Goal: Use online tool/utility: Utilize a website feature to perform a specific function

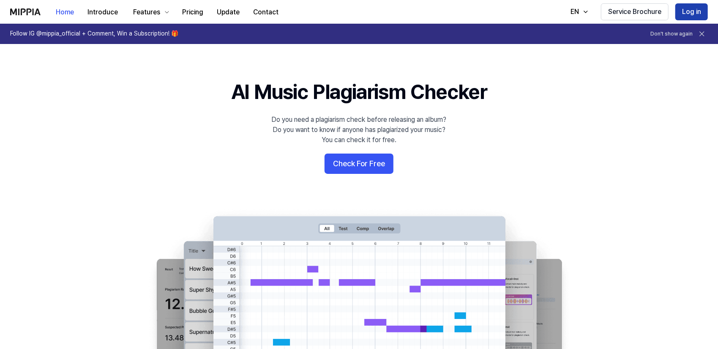
click at [685, 5] on button "Log in" at bounding box center [692, 11] width 33 height 17
click at [669, 12] on button "Service Brochure" at bounding box center [635, 11] width 68 height 17
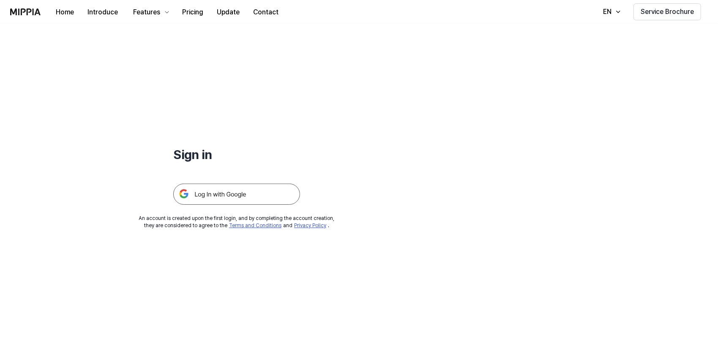
click at [206, 197] on img at bounding box center [236, 194] width 127 height 21
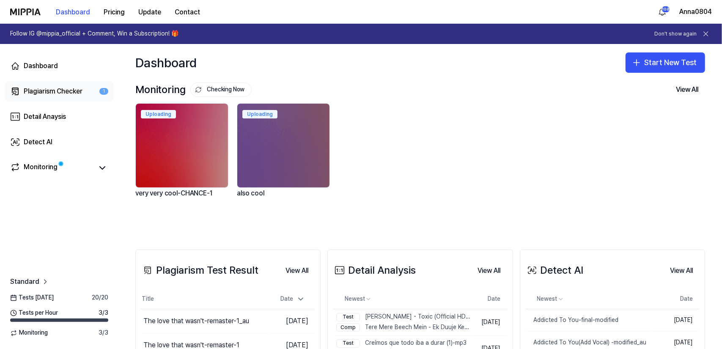
click at [41, 93] on div "Plagiarism Checker" at bounding box center [53, 91] width 59 height 10
click at [41, 91] on div "Plagiarism Checker" at bounding box center [53, 91] width 59 height 10
click at [625, 58] on button "Start New Test" at bounding box center [665, 62] width 80 height 20
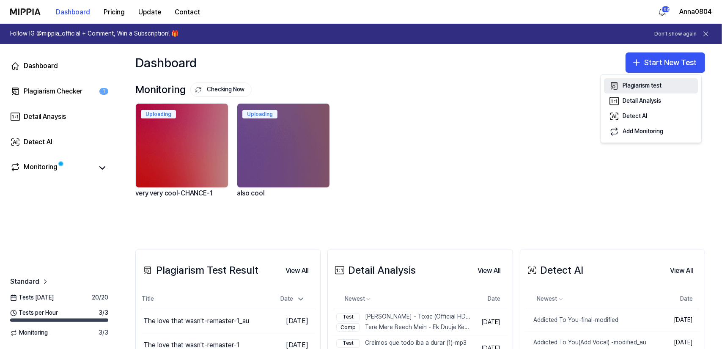
click at [639, 82] on div "Plagiarism test" at bounding box center [641, 86] width 39 height 8
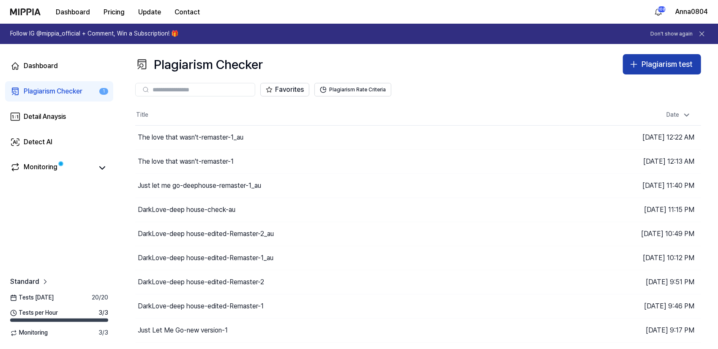
click at [666, 68] on div "Plagiarism test" at bounding box center [667, 64] width 51 height 12
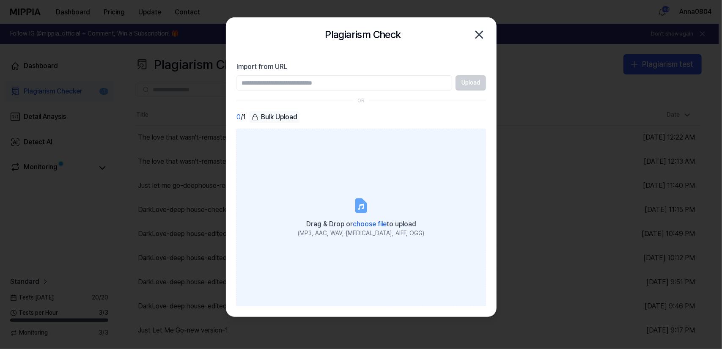
click at [392, 185] on label "Drag & Drop or choose file to upload (MP3, AAC, WAV, [MEDICAL_DATA], AIFF, OGG)" at bounding box center [360, 218] width 249 height 178
click at [0, 0] on input "Drag & Drop or choose file to upload (MP3, AAC, WAV, [MEDICAL_DATA], AIFF, OGG)" at bounding box center [0, 0] width 0 height 0
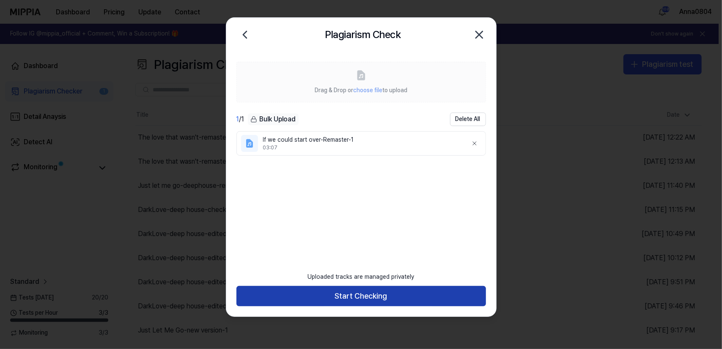
click at [384, 293] on button "Start Checking" at bounding box center [360, 296] width 249 height 20
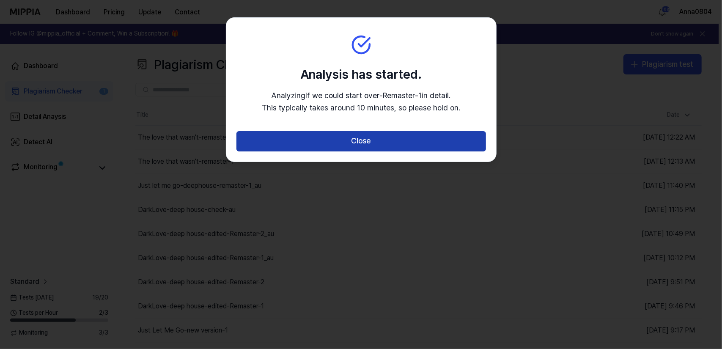
click at [376, 144] on button "Close" at bounding box center [360, 141] width 249 height 20
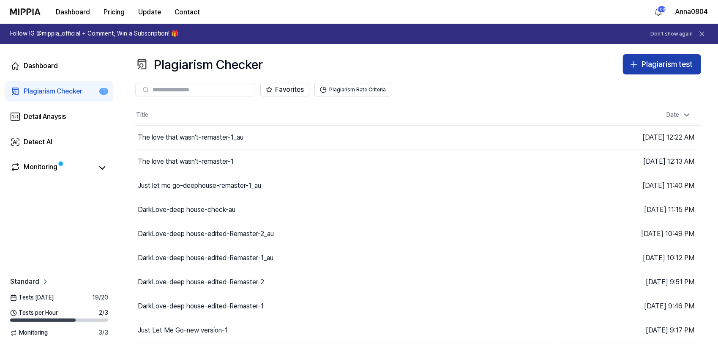
click at [644, 66] on div "Plagiarism test" at bounding box center [667, 64] width 51 height 12
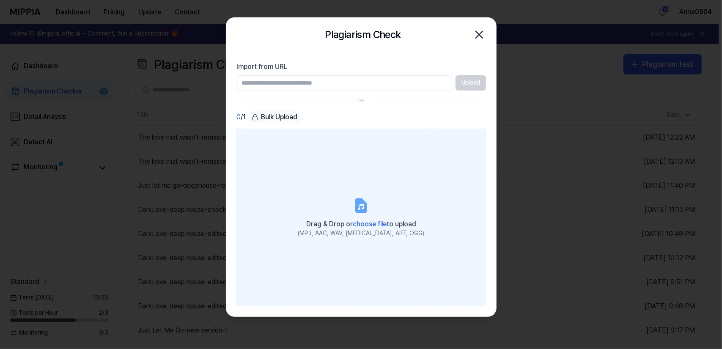
click at [386, 222] on span "Drag & Drop or choose file to upload" at bounding box center [361, 224] width 110 height 8
click at [0, 0] on input "Drag & Drop or choose file to upload (MP3, AAC, WAV, [MEDICAL_DATA], AIFF, OGG)" at bounding box center [0, 0] width 0 height 0
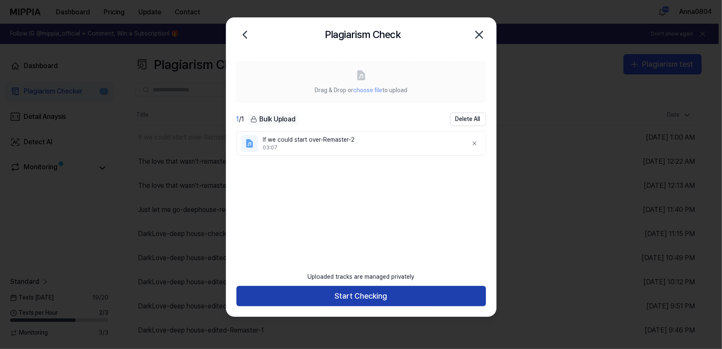
click at [421, 289] on button "Start Checking" at bounding box center [360, 296] width 249 height 20
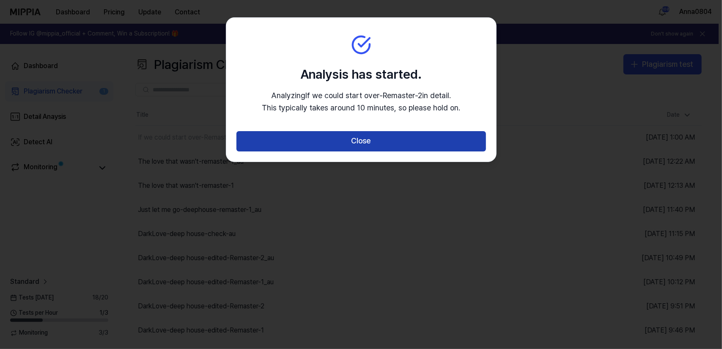
click at [378, 143] on button "Close" at bounding box center [360, 141] width 249 height 20
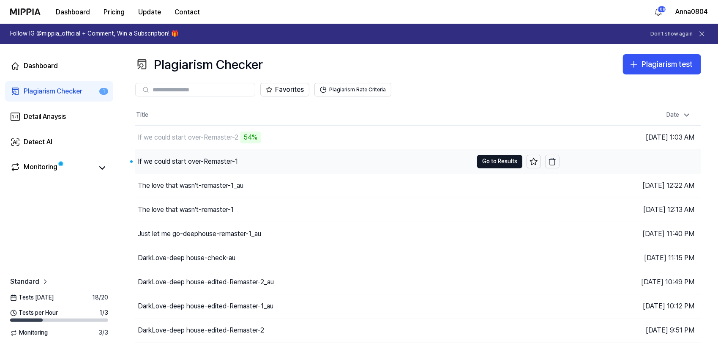
click at [227, 160] on div "If we could start over-Remaster-1" at bounding box center [188, 161] width 100 height 10
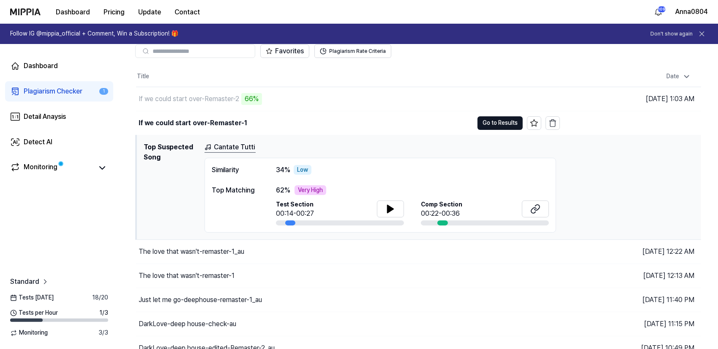
scroll to position [42, 0]
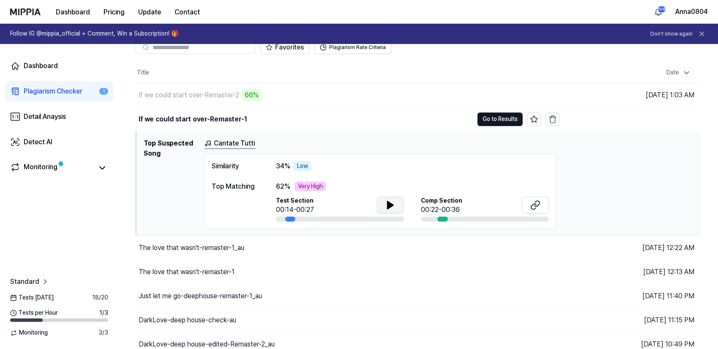
click at [382, 203] on button at bounding box center [390, 205] width 27 height 17
click at [497, 117] on button "Go to Results" at bounding box center [500, 119] width 45 height 14
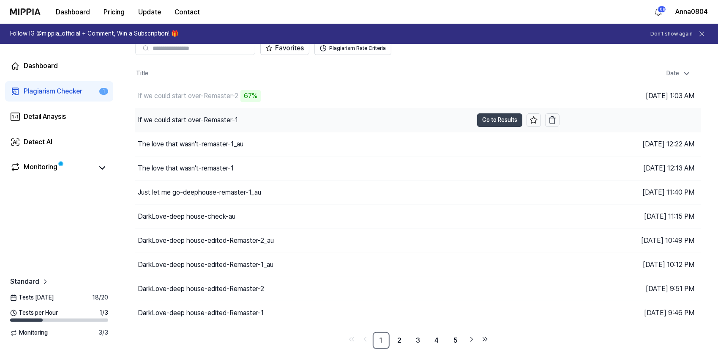
scroll to position [40, 0]
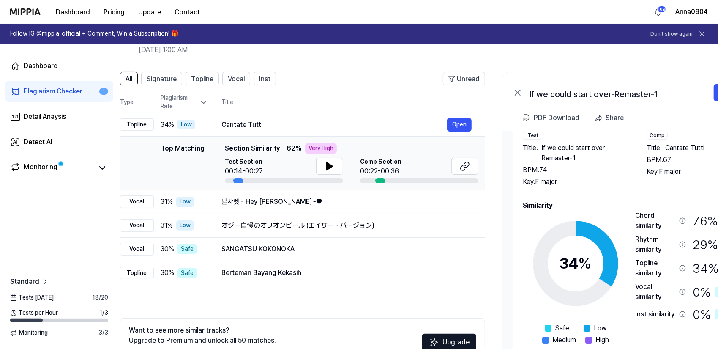
scroll to position [0, 16]
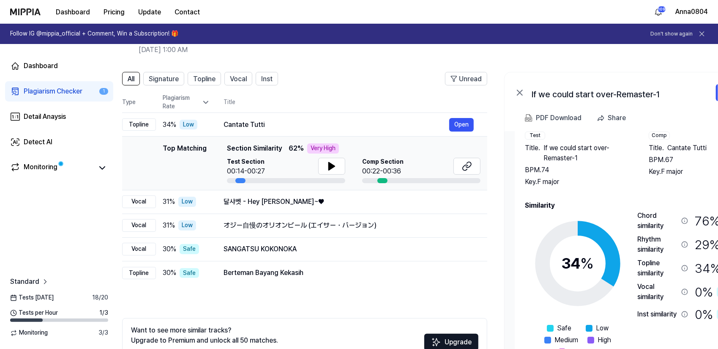
drag, startPoint x: 667, startPoint y: 197, endPoint x: 650, endPoint y: 195, distance: 16.7
click at [650, 195] on div "Song Info Test Title . If we could start over-Remaster-1 BPM. 74 Key. F major C…" at bounding box center [640, 236] width 231 height 242
click at [155, 71] on div "All Signature Topline Vocal Inst Unread All Signature Topline Vocal Inst Type P…" at bounding box center [443, 234] width 682 height 343
click at [159, 78] on span "Signature" at bounding box center [164, 79] width 30 height 10
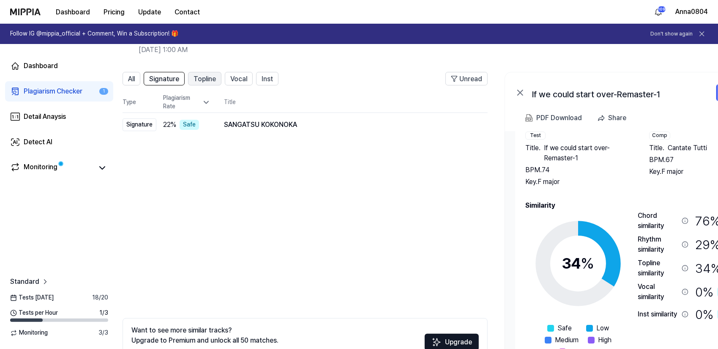
click at [202, 84] on button "Topline" at bounding box center [204, 79] width 33 height 14
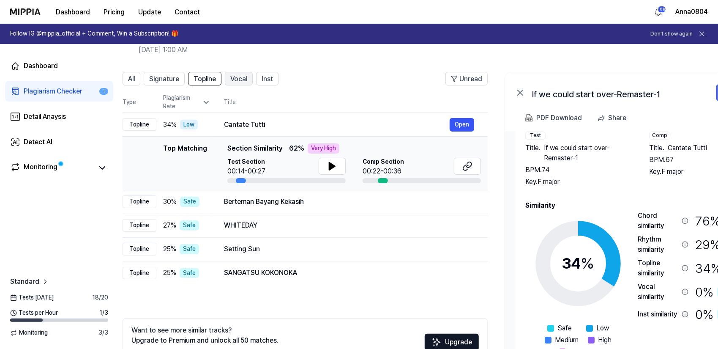
click at [233, 81] on span "Vocal" at bounding box center [238, 79] width 17 height 10
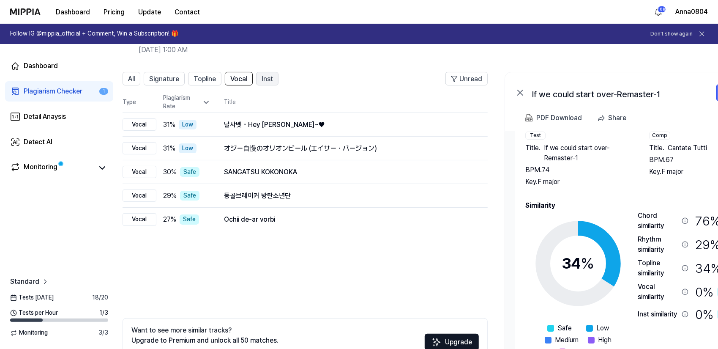
scroll to position [0, 16]
click at [265, 81] on span "Inst" at bounding box center [267, 79] width 11 height 10
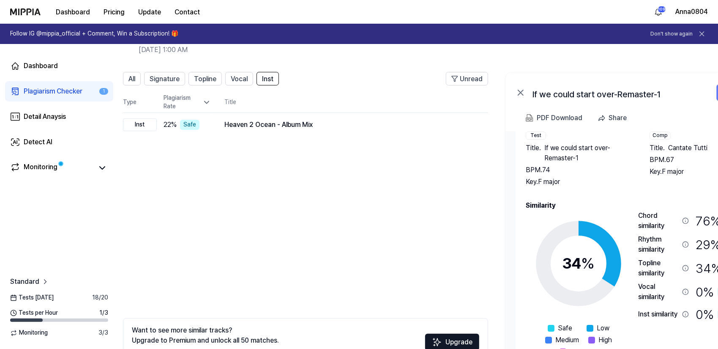
click at [70, 87] on div "Plagiarism Checker" at bounding box center [53, 91] width 59 height 10
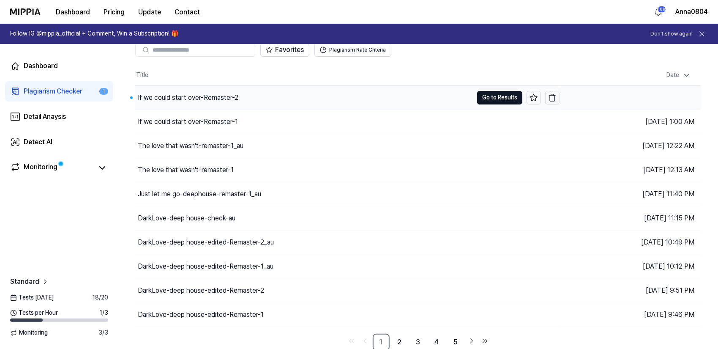
click at [241, 98] on div "If we could start over-Remaster-2" at bounding box center [304, 98] width 338 height 24
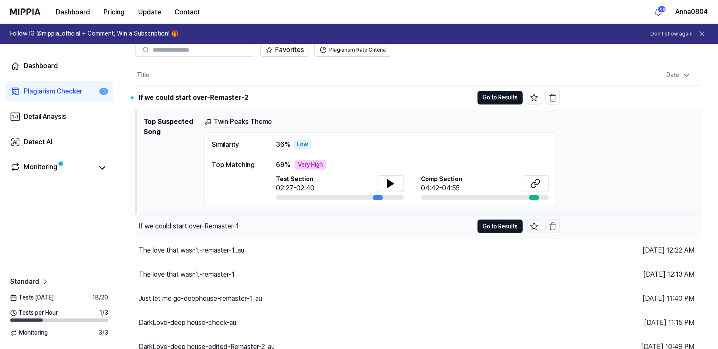
click at [227, 225] on div "If we could start over-Remaster-1" at bounding box center [189, 226] width 100 height 10
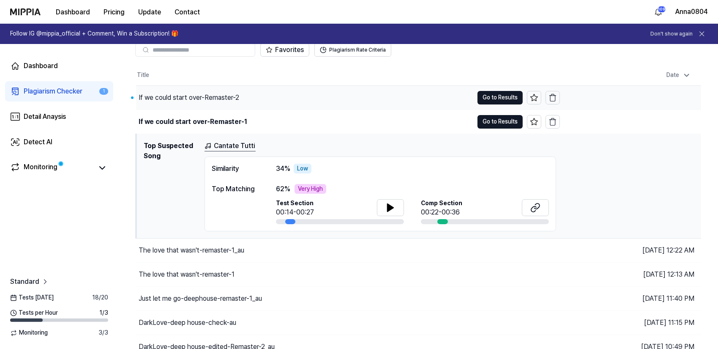
click at [209, 88] on div "If we could start over-Remaster-2" at bounding box center [304, 98] width 337 height 24
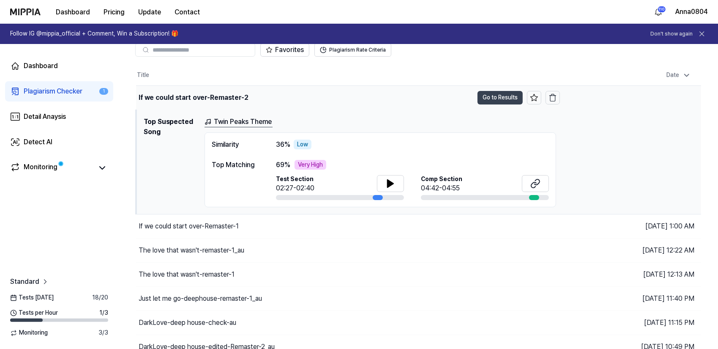
click at [504, 96] on button "Go to Results" at bounding box center [500, 98] width 45 height 14
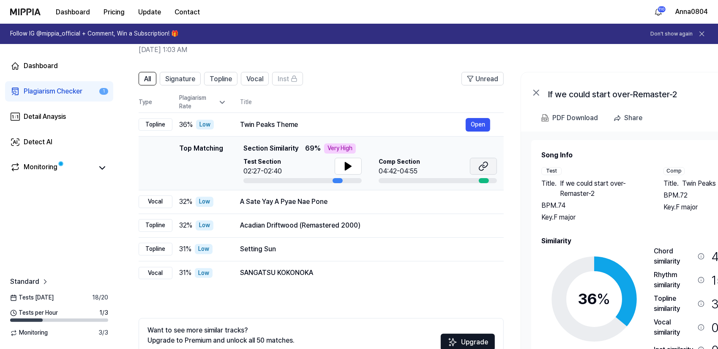
click at [490, 165] on button at bounding box center [483, 166] width 27 height 17
click at [354, 168] on button at bounding box center [348, 166] width 27 height 17
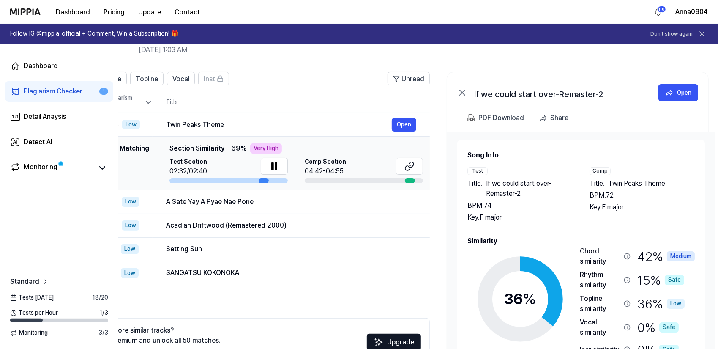
scroll to position [0, 81]
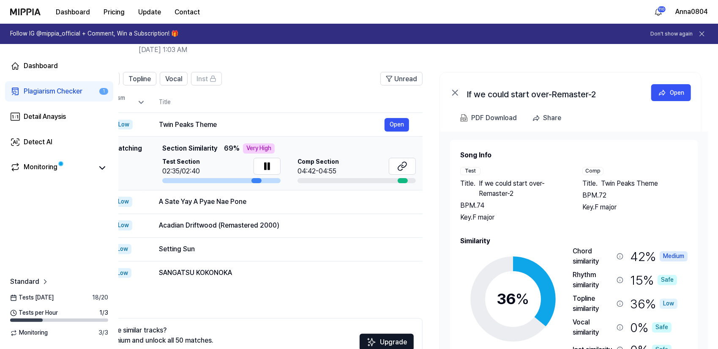
drag, startPoint x: 679, startPoint y: 244, endPoint x: 614, endPoint y: 209, distance: 72.8
click at [614, 209] on div "Song Info Test Title . If we could start over-Remaster-2 BPM. 74 Key. F major C…" at bounding box center [575, 271] width 228 height 242
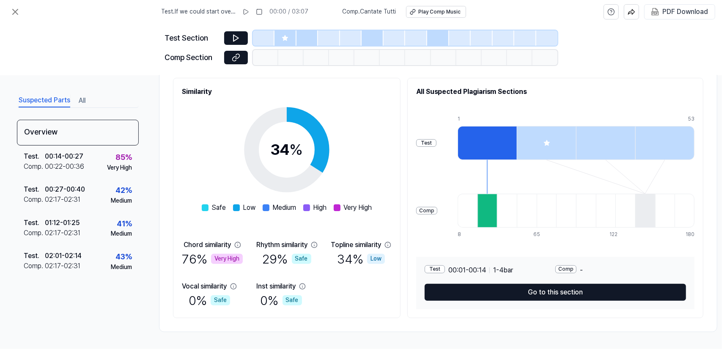
scroll to position [102, 0]
click at [14, 11] on icon at bounding box center [15, 11] width 5 height 5
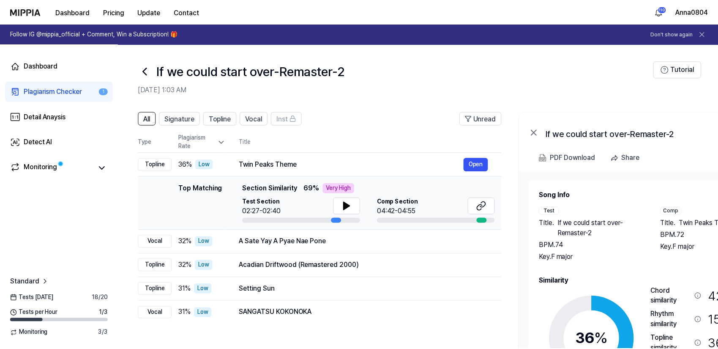
scroll to position [40, 0]
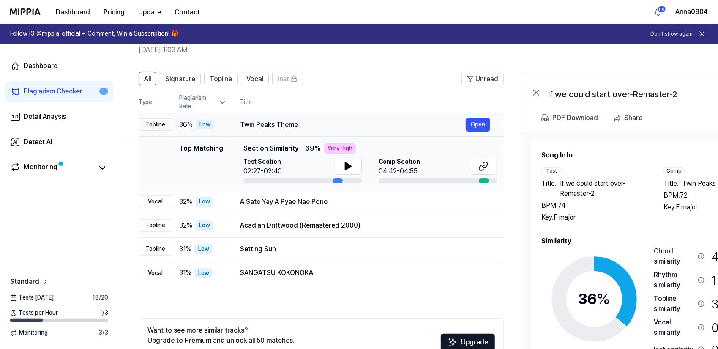
click at [269, 121] on div "Twin Peaks Theme" at bounding box center [353, 125] width 226 height 10
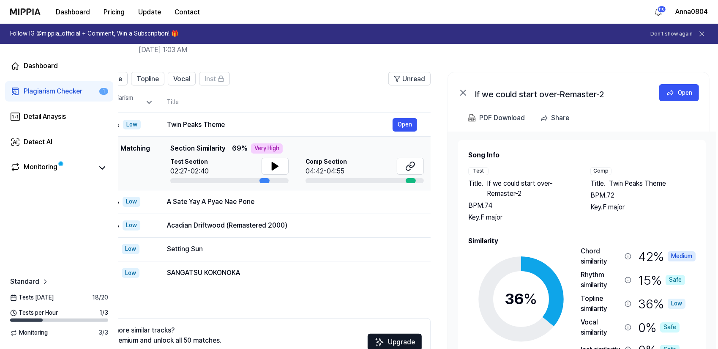
scroll to position [0, 76]
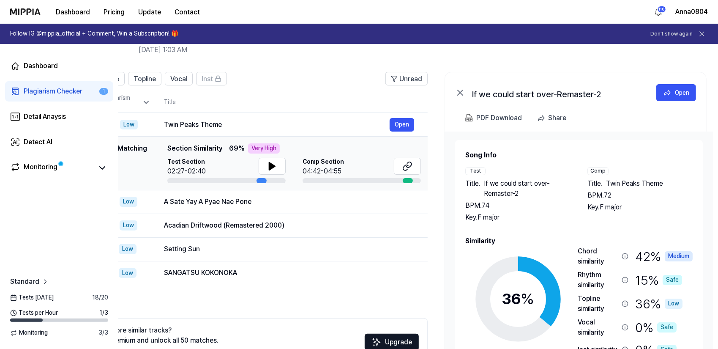
drag, startPoint x: 587, startPoint y: 236, endPoint x: 511, endPoint y: 230, distance: 76.4
click at [511, 230] on div "Song Info Test Title . If we could start over-Remaster-2 BPM. 74 Key. F major C…" at bounding box center [580, 271] width 228 height 242
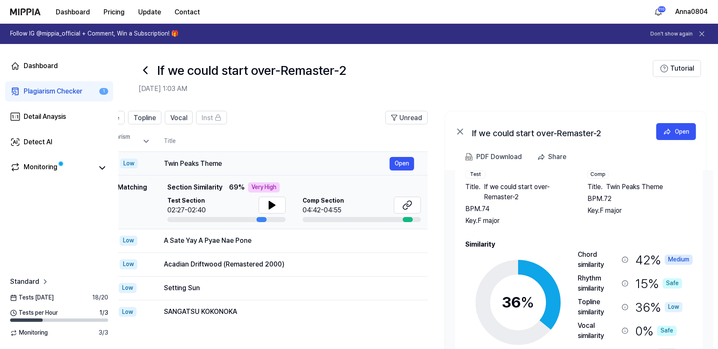
scroll to position [0, 0]
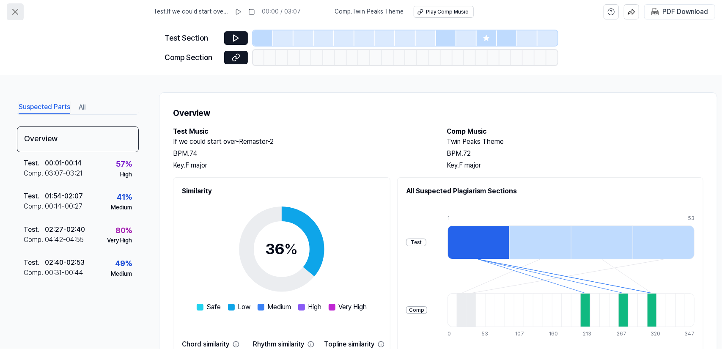
click at [14, 10] on icon at bounding box center [15, 11] width 5 height 5
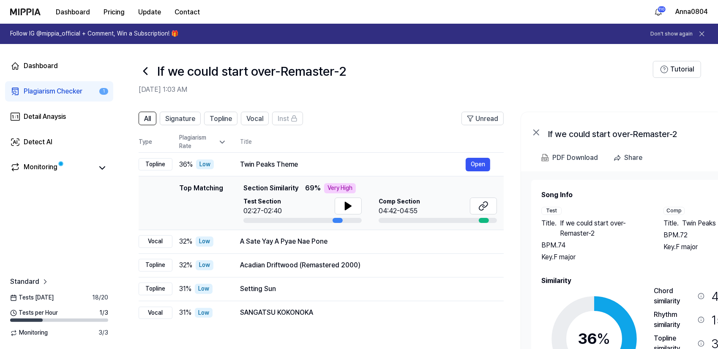
click at [44, 88] on div "Plagiarism Checker" at bounding box center [53, 91] width 59 height 10
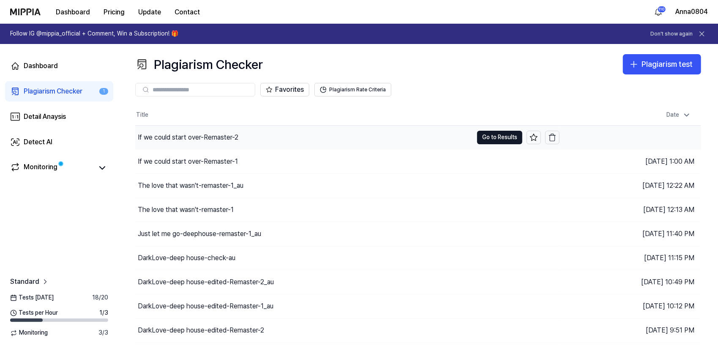
click at [154, 129] on div "If we could start over-Remaster-2" at bounding box center [304, 138] width 338 height 24
